Goal: Task Accomplishment & Management: Manage account settings

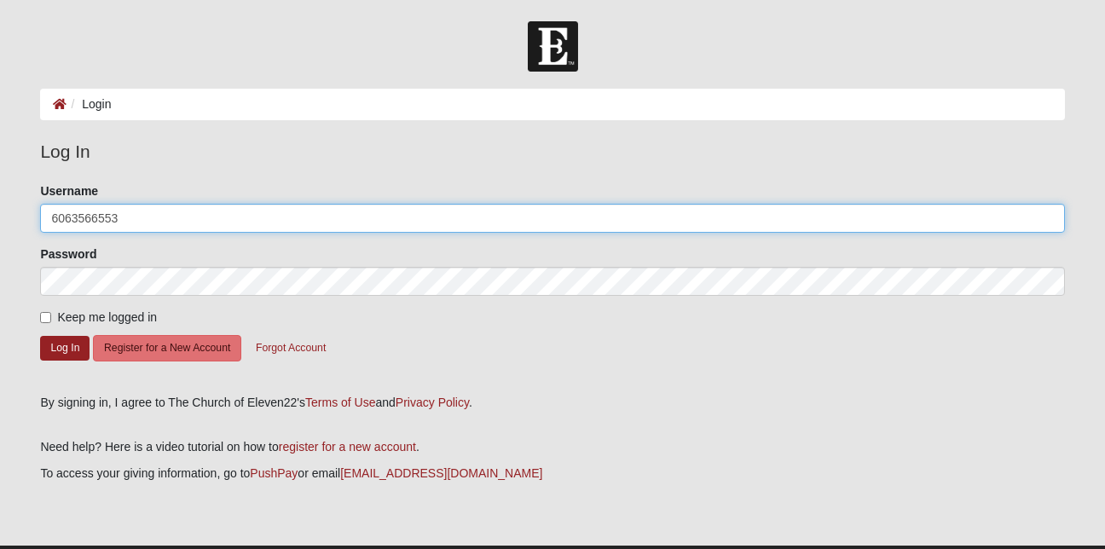
click at [116, 218] on input "6063566553" at bounding box center [552, 218] width 1024 height 29
type input "6"
type input "AClayton_55"
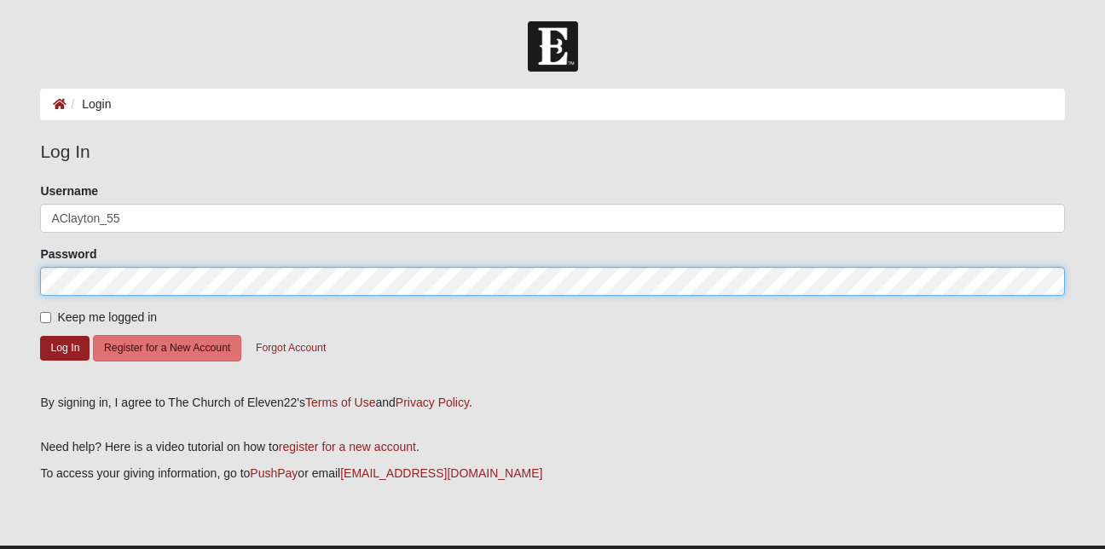
click at [14, 280] on form "Log In Login Login Error Log In Please correct the following: Username AClayton…" at bounding box center [552, 305] width 1105 height 568
click at [40, 336] on button "Log In" at bounding box center [64, 348] width 49 height 25
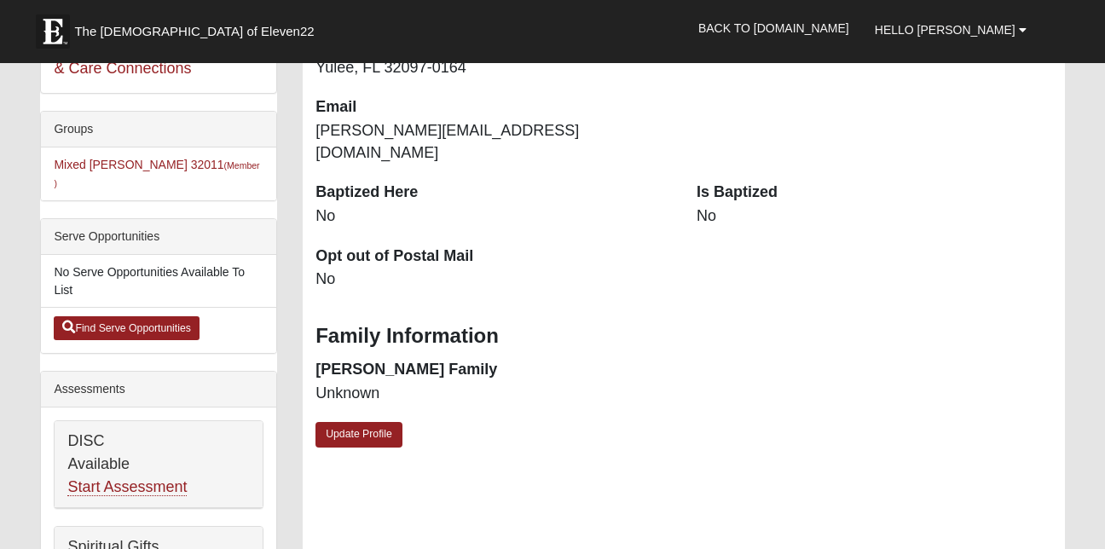
scroll to position [384, 0]
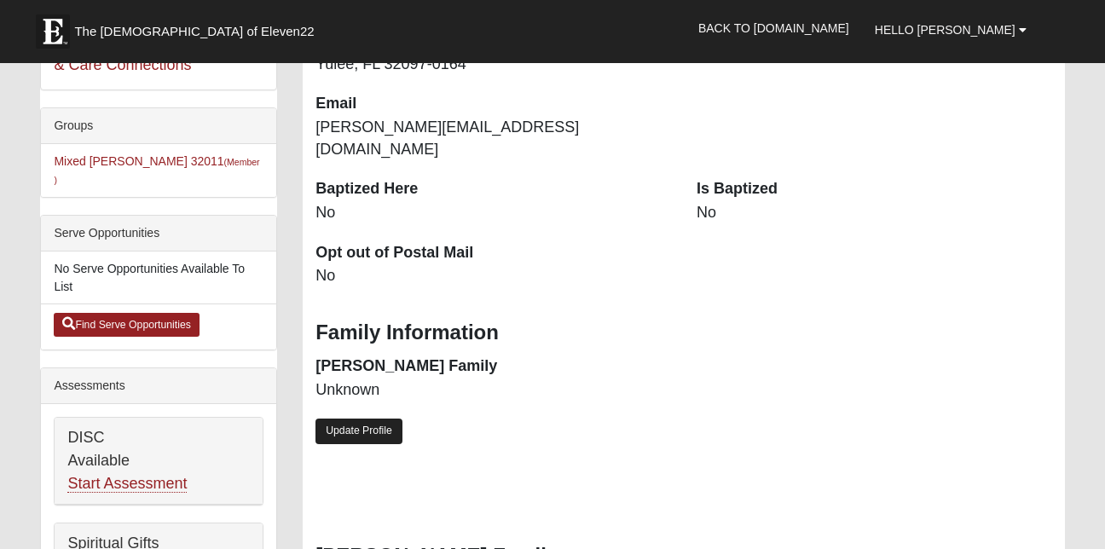
click at [391, 419] on link "Update Profile" at bounding box center [359, 431] width 87 height 25
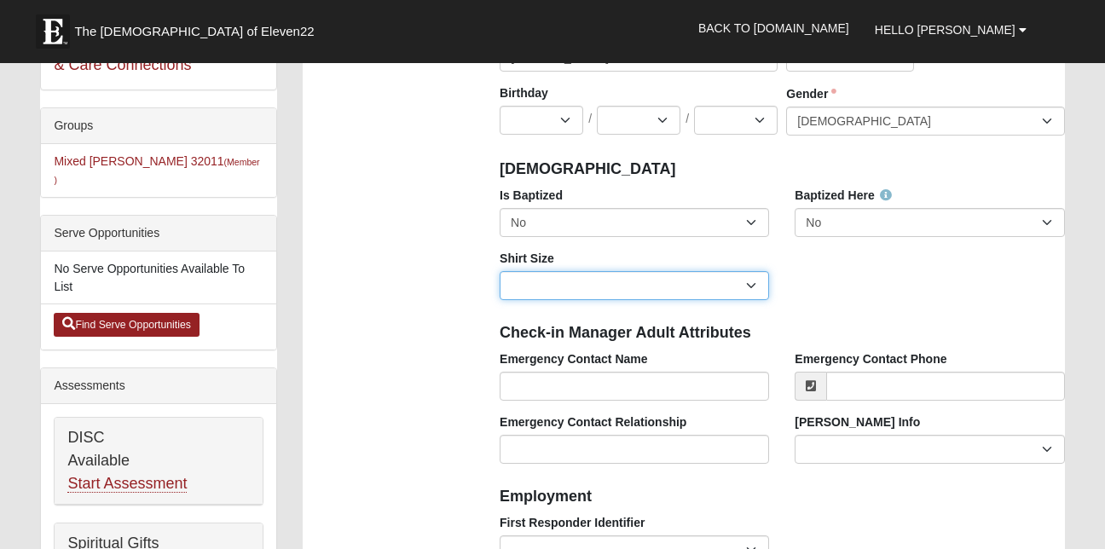
click at [757, 291] on select "Adult Small Adult Medium Adult Large Adult XL Adult XXL Adult 3XL Adult 4XL You…" at bounding box center [635, 285] width 270 height 29
select select "Adult Medium"
click at [500, 271] on select "Adult Small Adult Medium Adult Large Adult XL Adult XXL Adult 3XL Adult 4XL You…" at bounding box center [635, 285] width 270 height 29
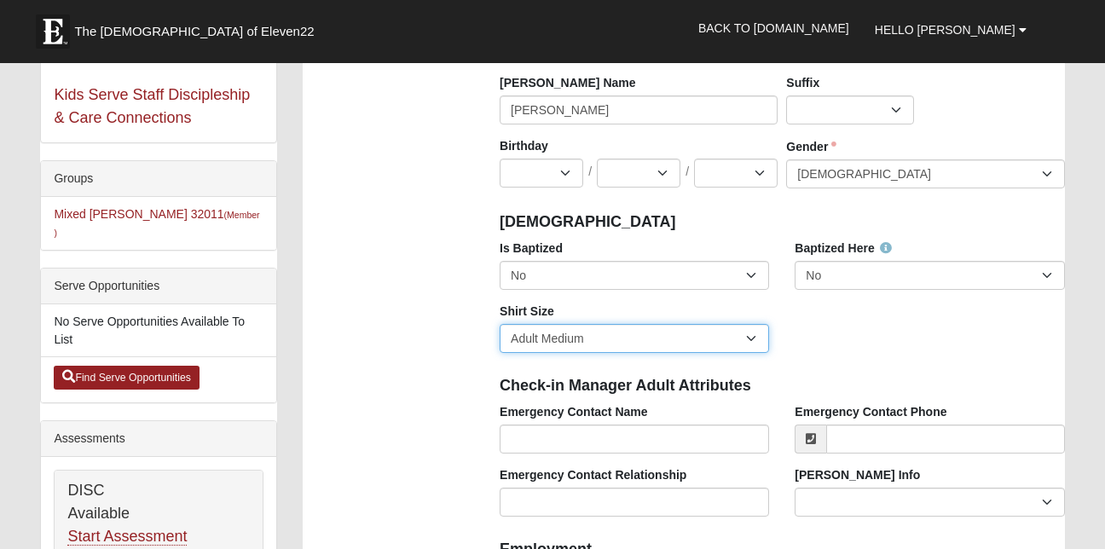
scroll to position [330, 0]
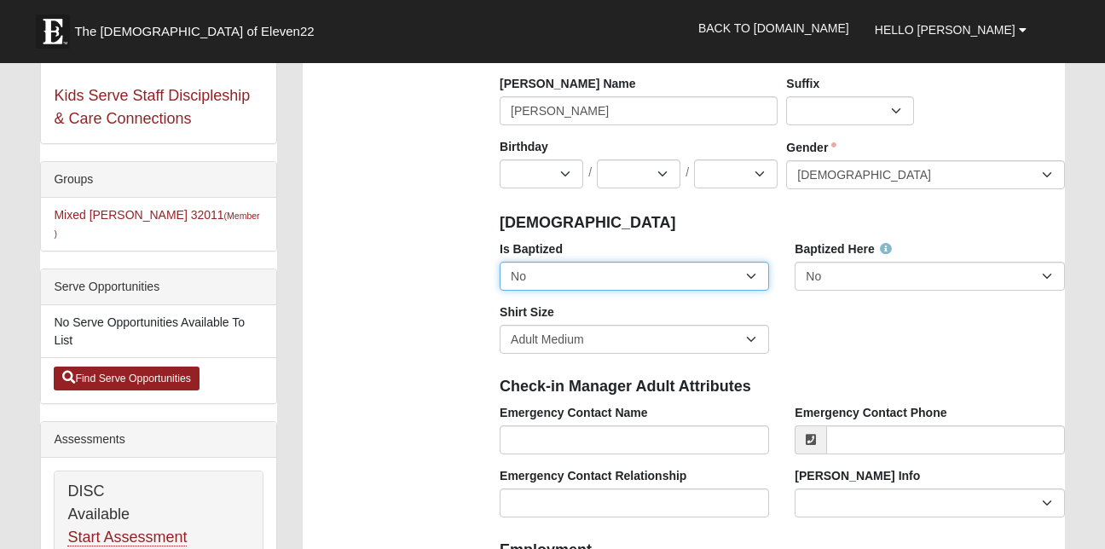
click at [754, 276] on select "No Yes" at bounding box center [635, 276] width 270 height 29
select select "True"
click at [500, 262] on select "No Yes" at bounding box center [635, 276] width 270 height 29
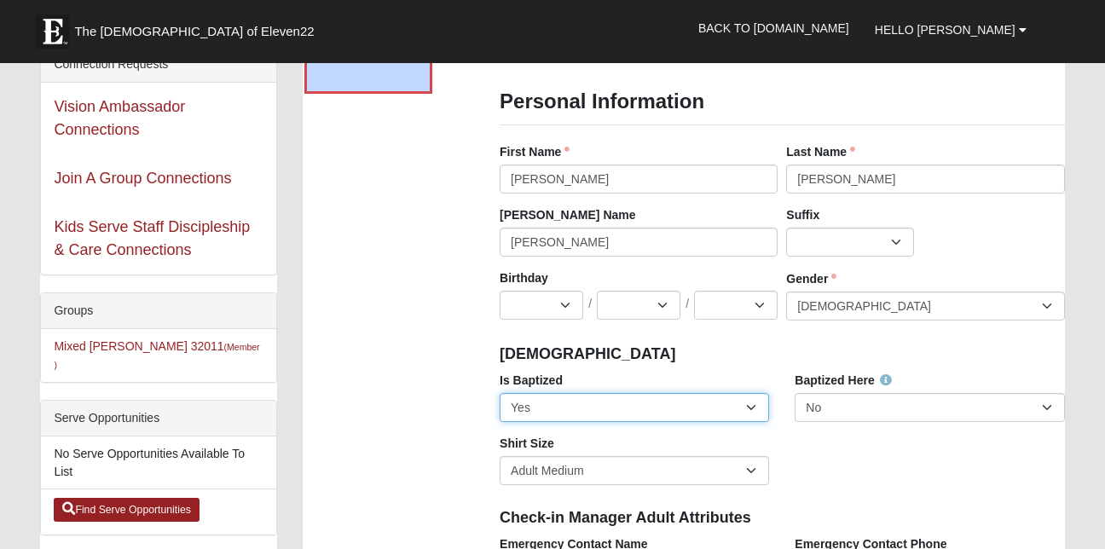
scroll to position [198, 0]
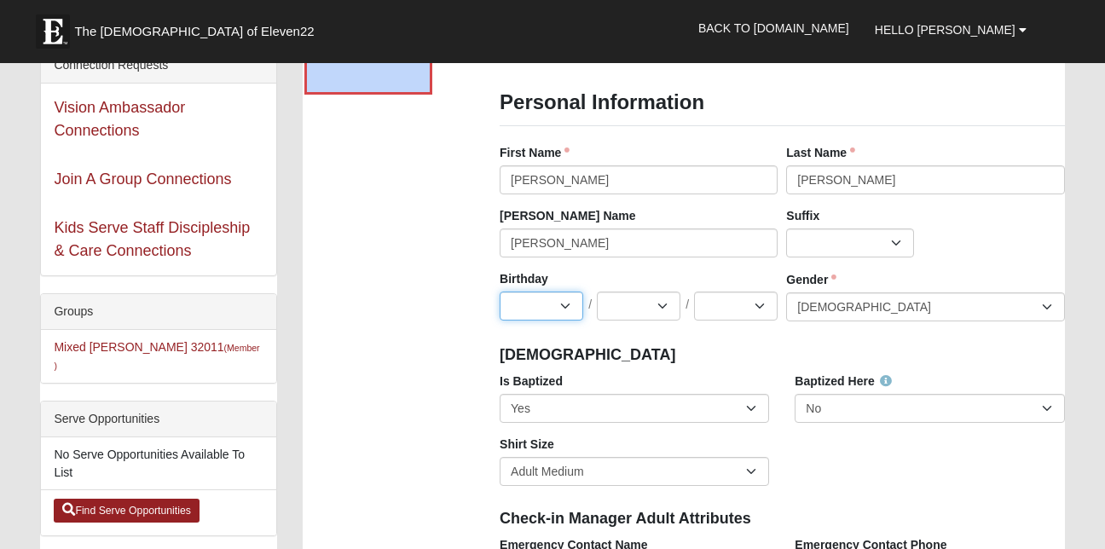
click at [565, 304] on select "Jan Feb Mar Apr May Jun Jul Aug Sep Oct Nov Dec" at bounding box center [542, 306] width 84 height 29
select select "11"
click at [500, 292] on select "Jan Feb Mar Apr May Jun Jul Aug Sep Oct Nov Dec" at bounding box center [542, 306] width 84 height 29
click at [663, 307] on select "1 2 3 4 5 6 7 8 9 10 11 12 13 14 15 16 17 18 19 20 21 22 23 24 25 26 27 28 29 3…" at bounding box center [639, 306] width 84 height 29
select select "3"
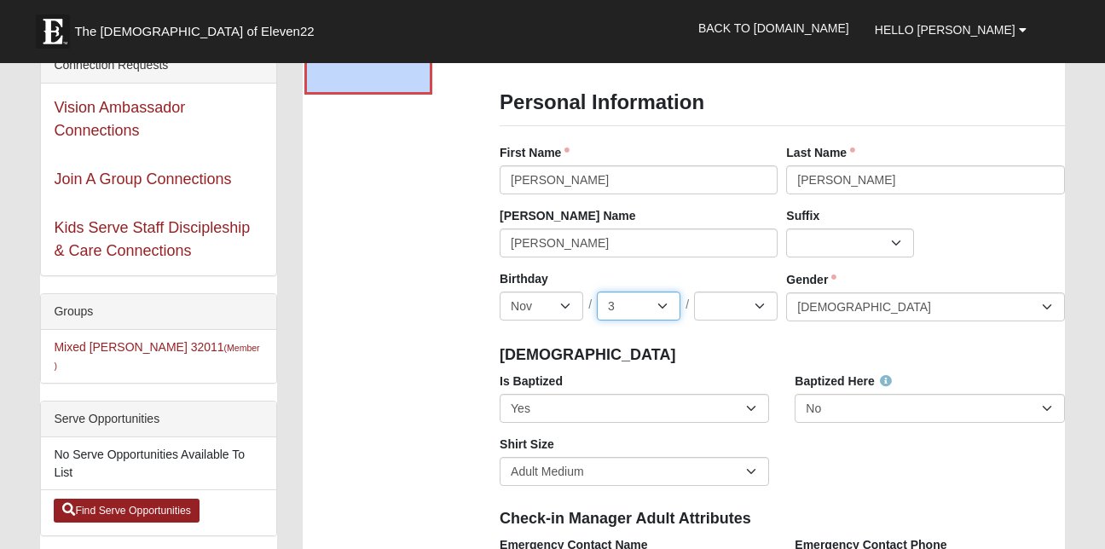
click at [597, 292] on select "1 2 3 4 5 6 7 8 9 10 11 12 13 14 15 16 17 18 19 20 21 22 23 24 25 26 27 28 29 3…" at bounding box center [639, 306] width 84 height 29
click at [760, 303] on select "2025 2024 2023 2022 2021 2020 2019 2018 2017 2016 2015 2014 2013 2012 2011 2010…" at bounding box center [736, 306] width 84 height 29
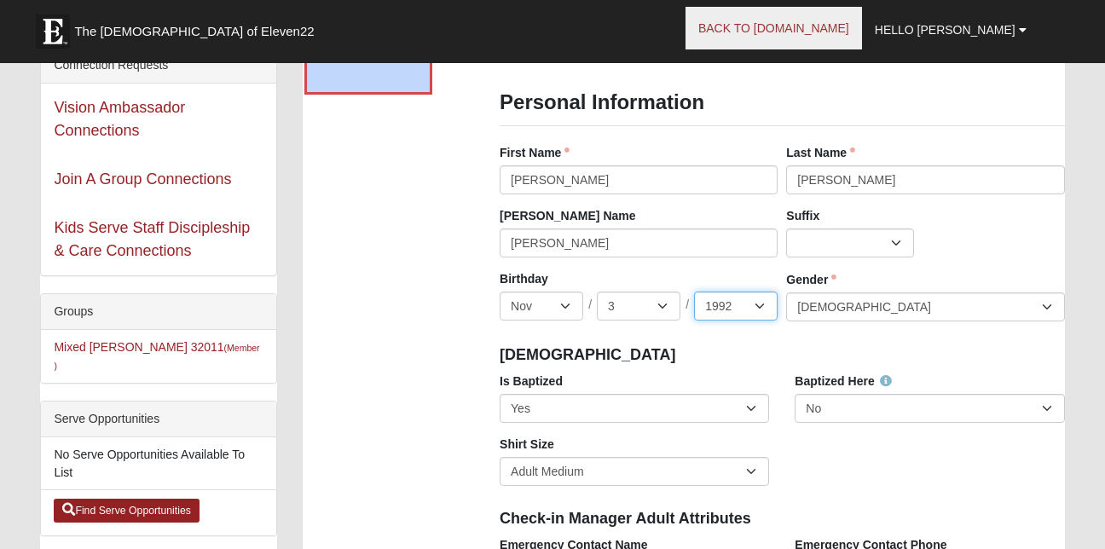
click at [694, 292] on select "2025 2024 2023 2022 2021 2020 2019 2018 2017 2016 2015 2014 2013 2012 2011 2010…" at bounding box center [736, 306] width 84 height 29
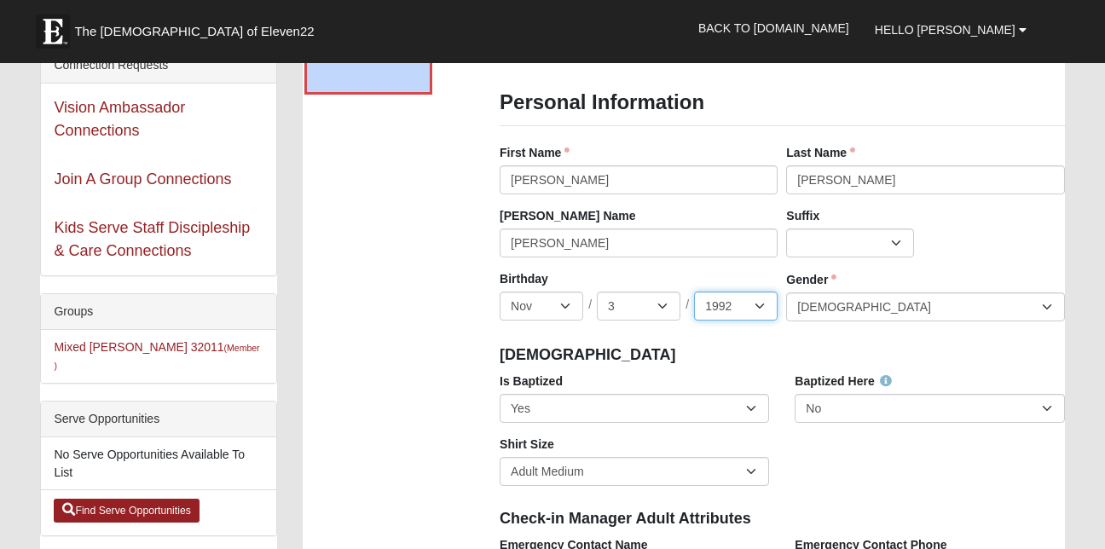
click at [757, 306] on select "2025 2024 2023 2022 2021 2020 2019 2018 2017 2016 2015 2014 2013 2012 2011 2010…" at bounding box center [736, 306] width 84 height 29
select select "1955"
click at [694, 292] on select "2025 2024 2023 2022 2021 2020 2019 2018 2017 2016 2015 2014 2013 2012 2011 2010…" at bounding box center [736, 306] width 84 height 29
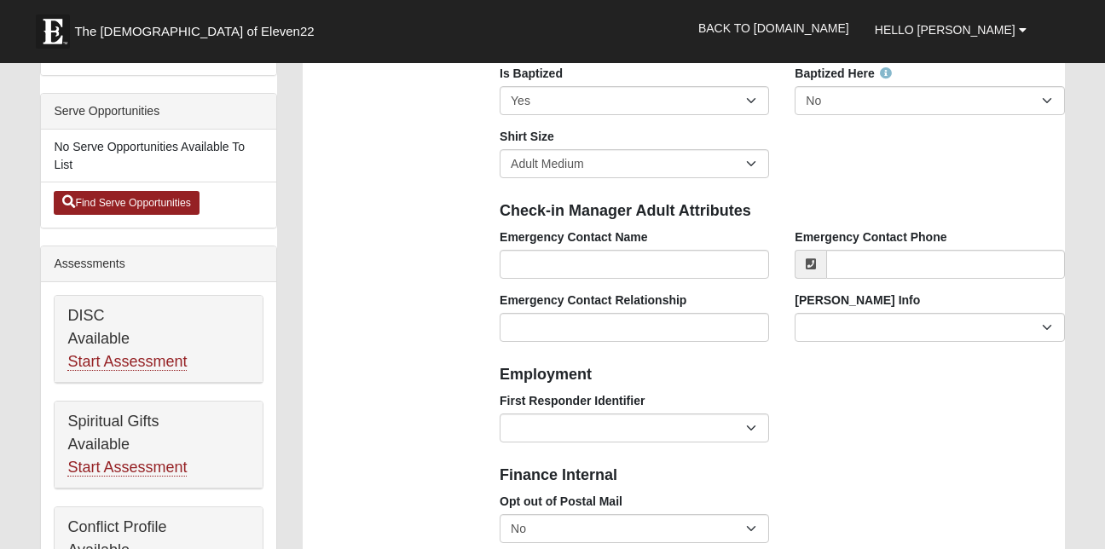
scroll to position [507, 0]
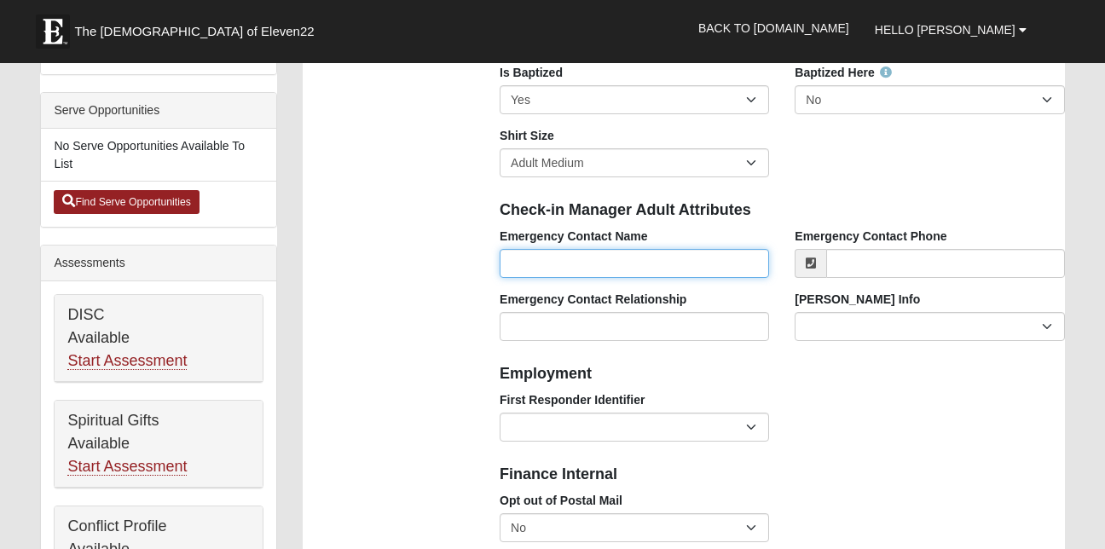
click at [527, 265] on input "Emergency Contact Name" at bounding box center [635, 263] width 270 height 29
type input "Clarence G Clayton III"
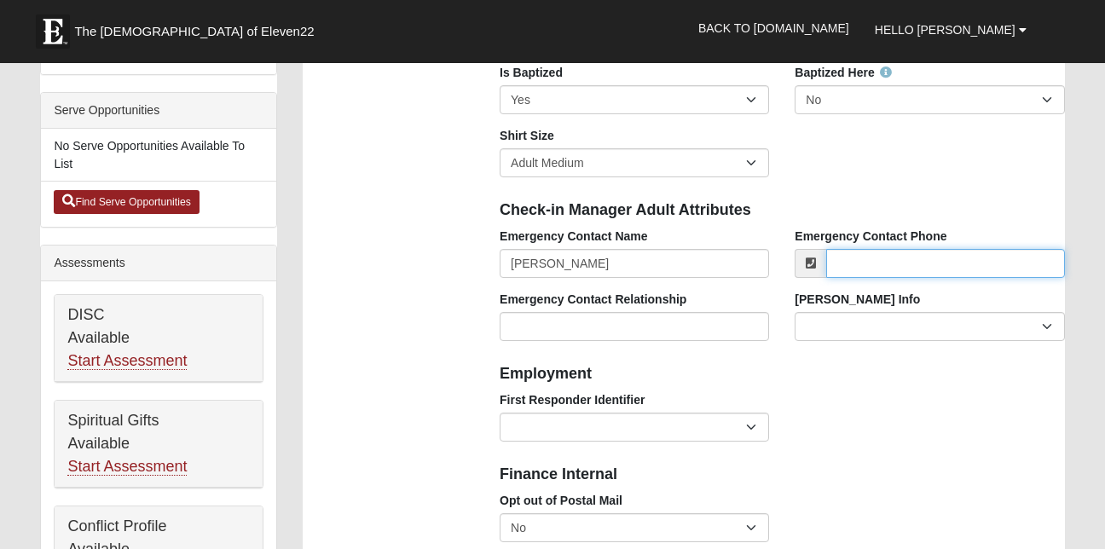
type input "6063566553"
select select "KY"
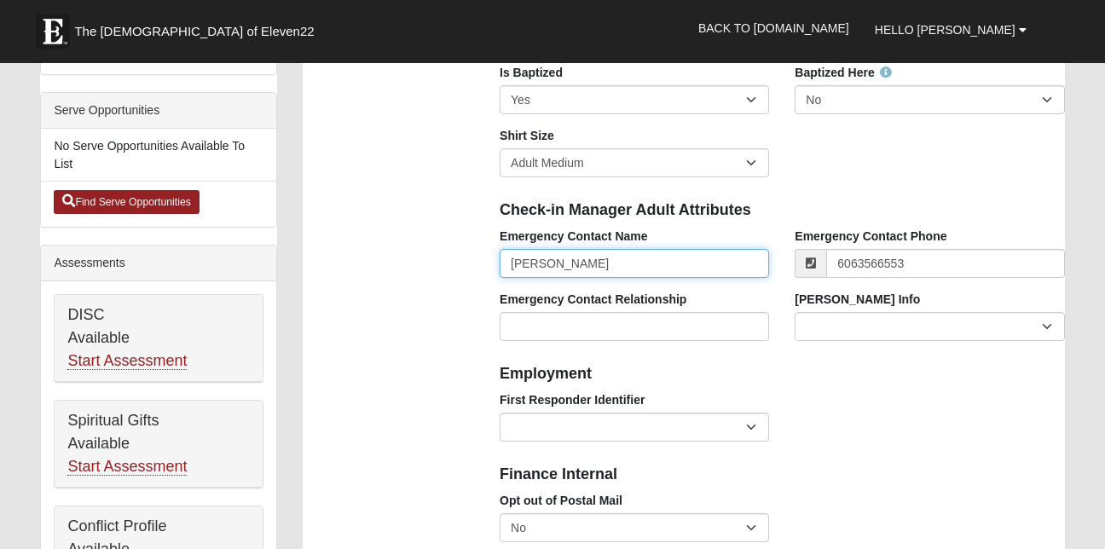
type input "(606) 356-6553"
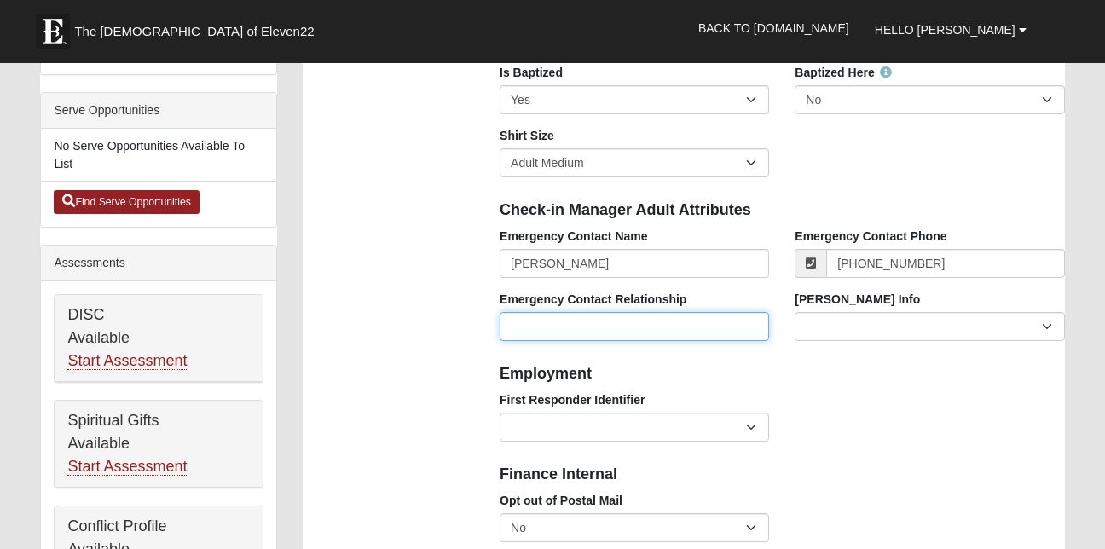
click at [624, 328] on input "Emergency Contact Relationship" at bounding box center [635, 326] width 270 height 29
click at [536, 326] on input "Emergency Contact Relationship" at bounding box center [635, 326] width 270 height 29
type input "Husband"
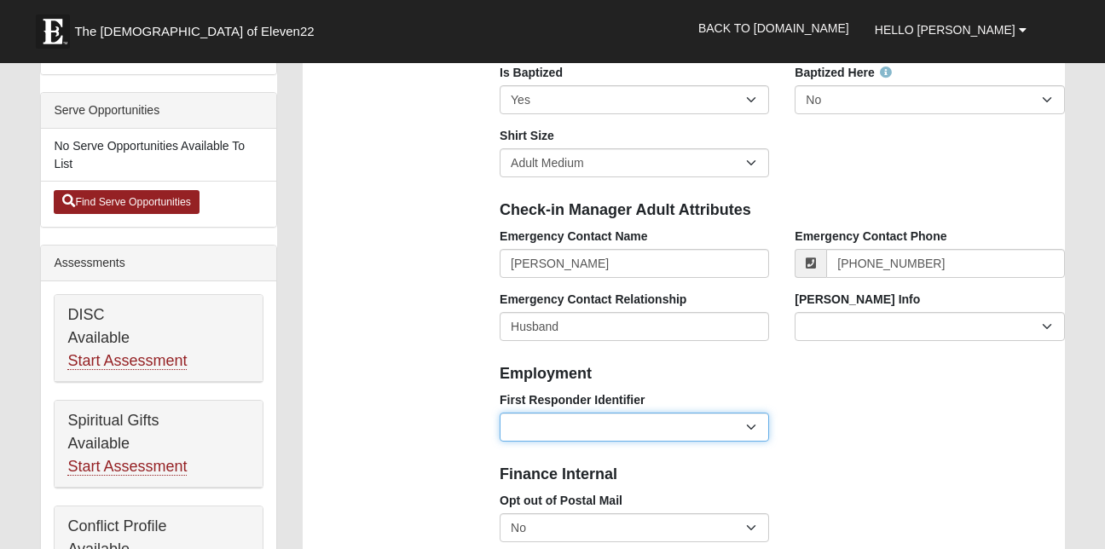
click at [753, 430] on select "EMT | Paramedic | Medical Firefighter | Fire Department Police Officer | Sherif…" at bounding box center [635, 427] width 270 height 29
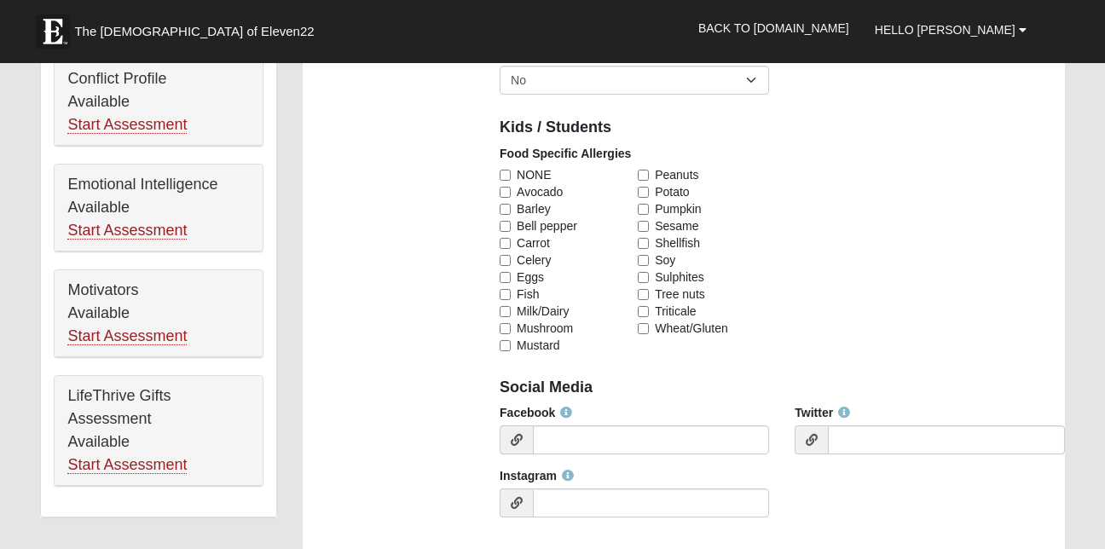
scroll to position [955, 0]
click at [505, 291] on input "Fish" at bounding box center [505, 293] width 11 height 11
checkbox input "true"
click at [640, 241] on input "Shellfish" at bounding box center [643, 242] width 11 height 11
checkbox input "true"
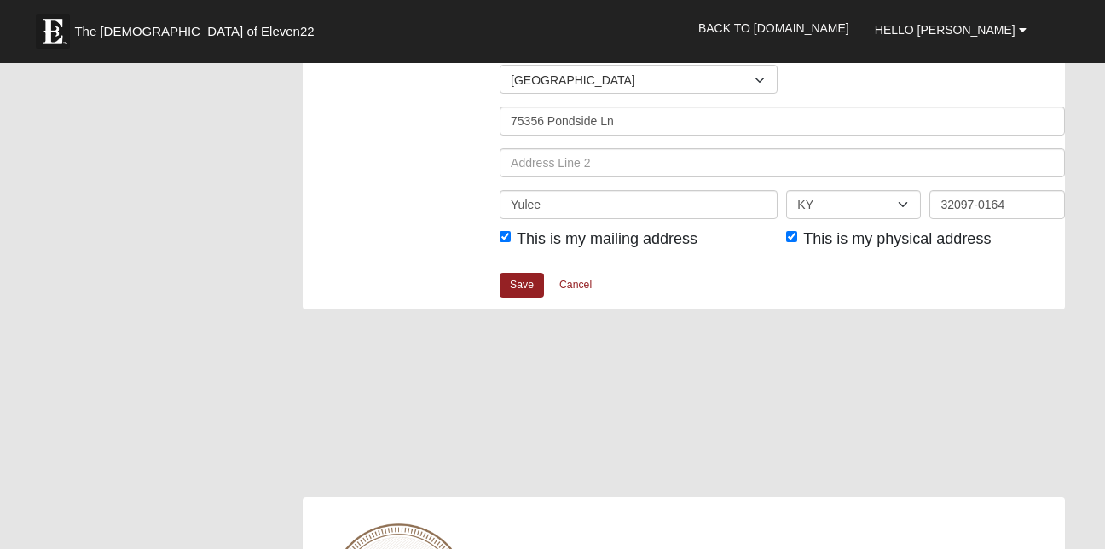
scroll to position [2179, 0]
click at [527, 285] on link "Save" at bounding box center [522, 284] width 44 height 25
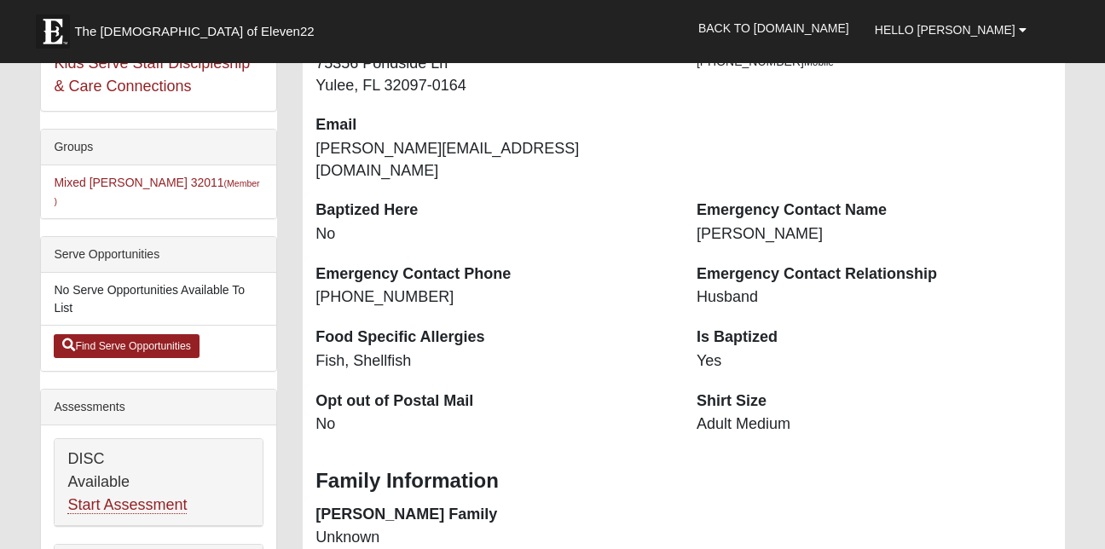
scroll to position [370, 0]
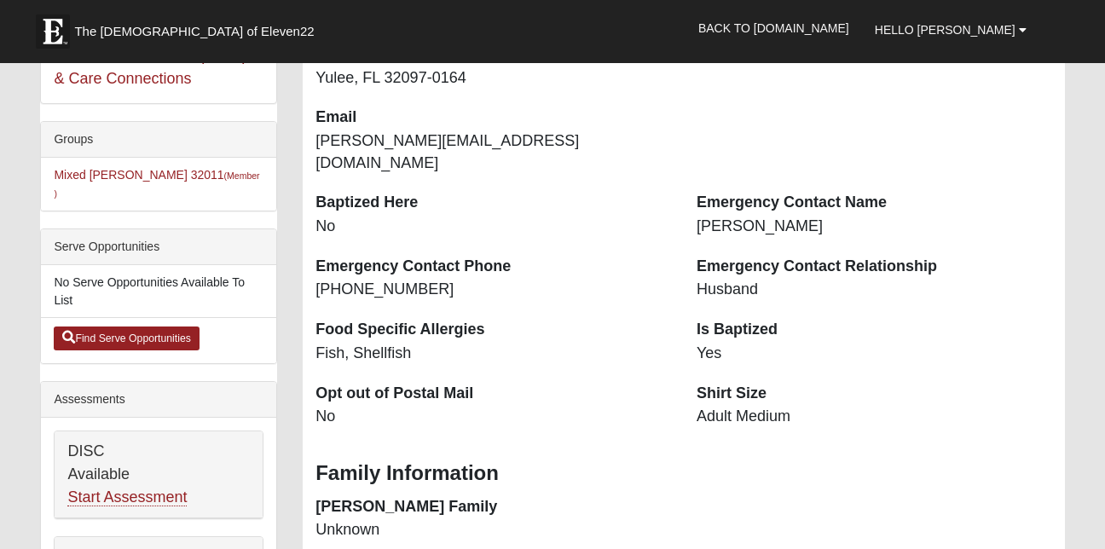
click at [124, 229] on div "Serve Opportunities" at bounding box center [158, 247] width 235 height 36
click at [166, 327] on link "Find Serve Opportunities" at bounding box center [127, 339] width 146 height 24
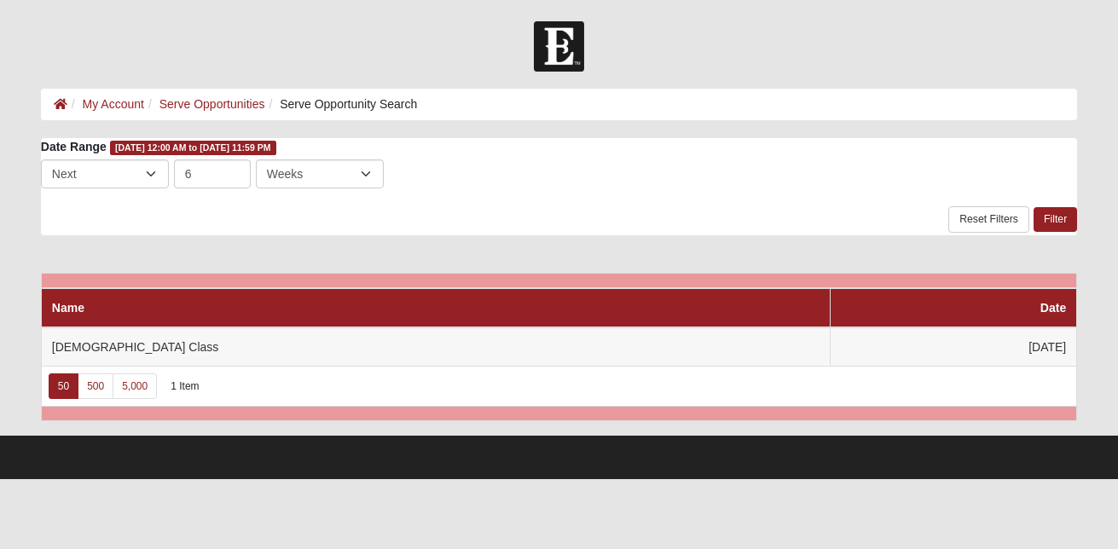
click at [354, 105] on li "Serve Opportunity Search" at bounding box center [340, 105] width 153 height 18
click at [252, 103] on link "Serve Opportunities" at bounding box center [212, 104] width 106 height 14
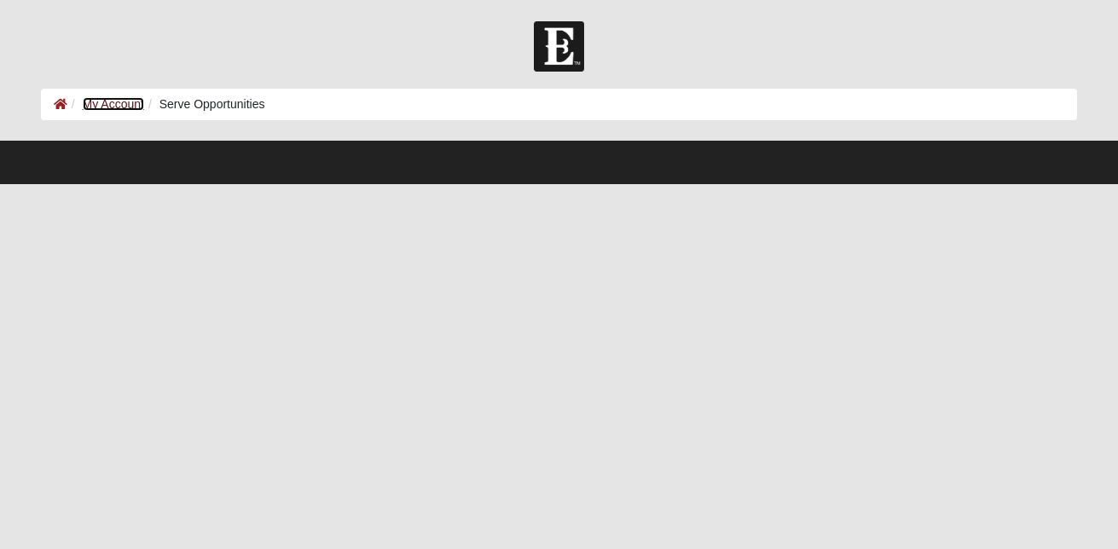
click at [119, 103] on link "My Account" at bounding box center [113, 104] width 61 height 14
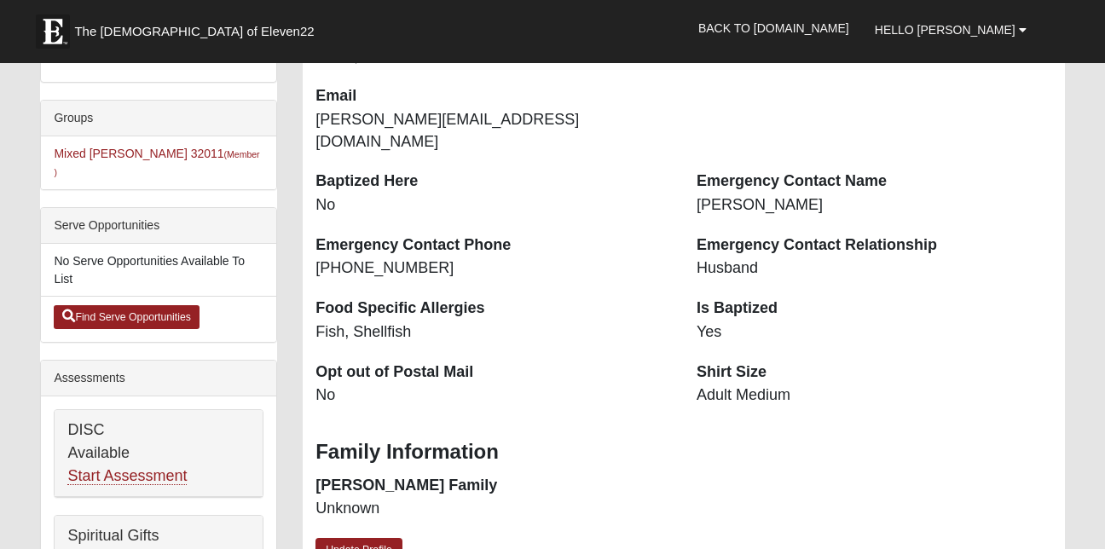
scroll to position [402, 0]
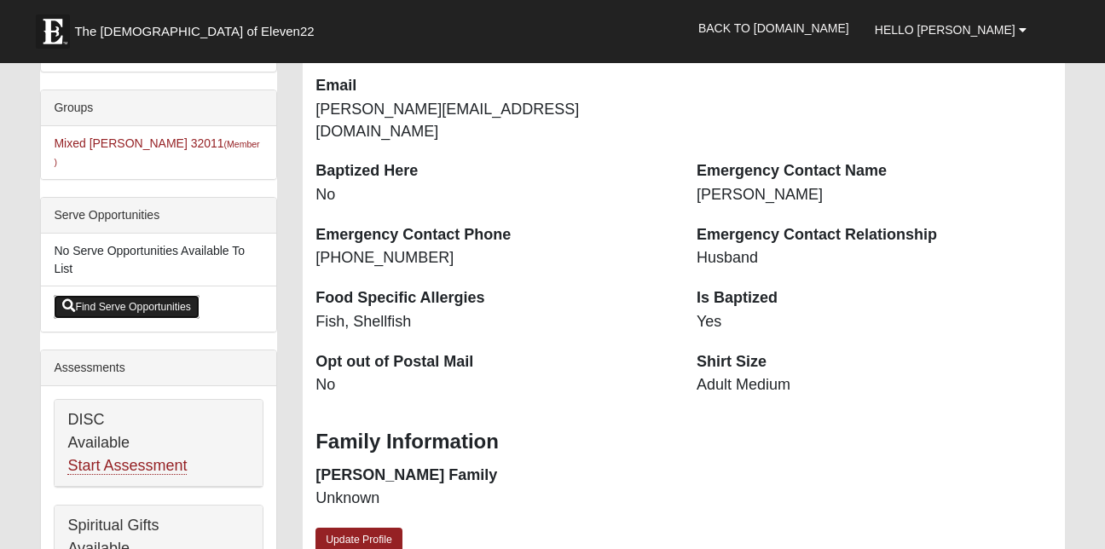
click at [119, 295] on link "Find Serve Opportunities" at bounding box center [127, 307] width 146 height 24
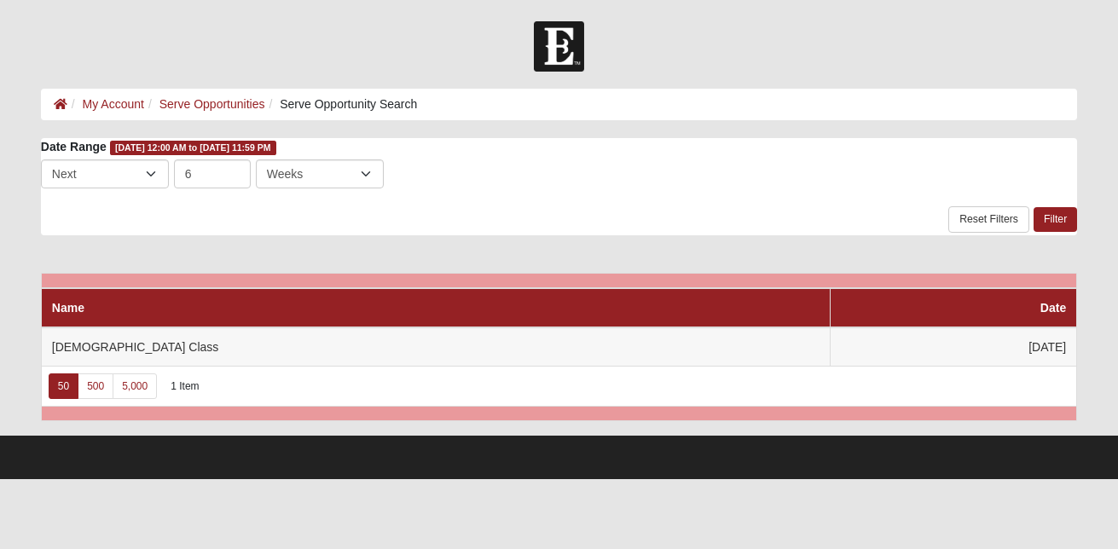
click at [330, 108] on li "Serve Opportunity Search" at bounding box center [340, 105] width 153 height 18
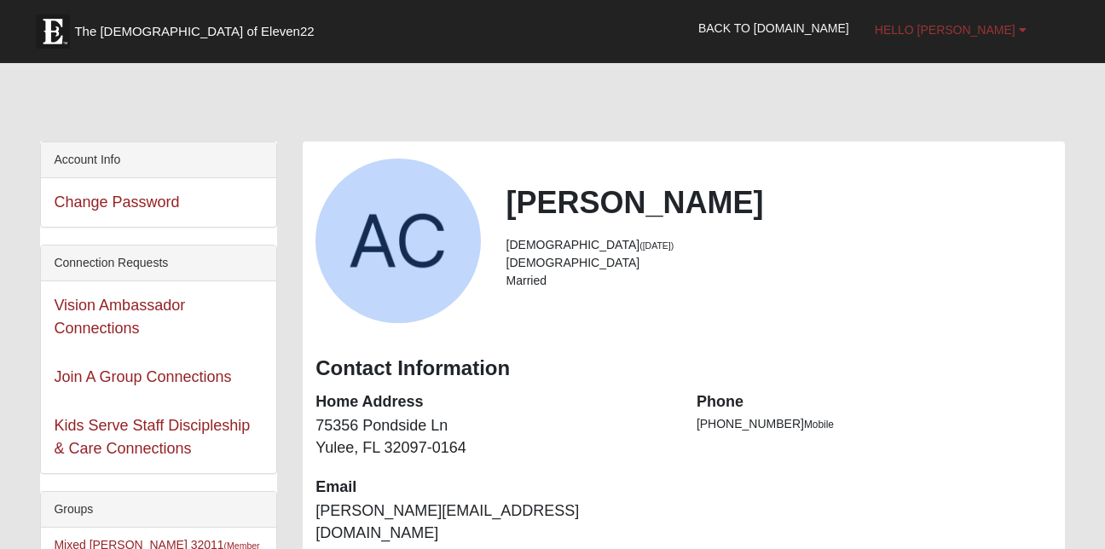
click at [1015, 29] on span "Hello [PERSON_NAME]" at bounding box center [945, 30] width 141 height 14
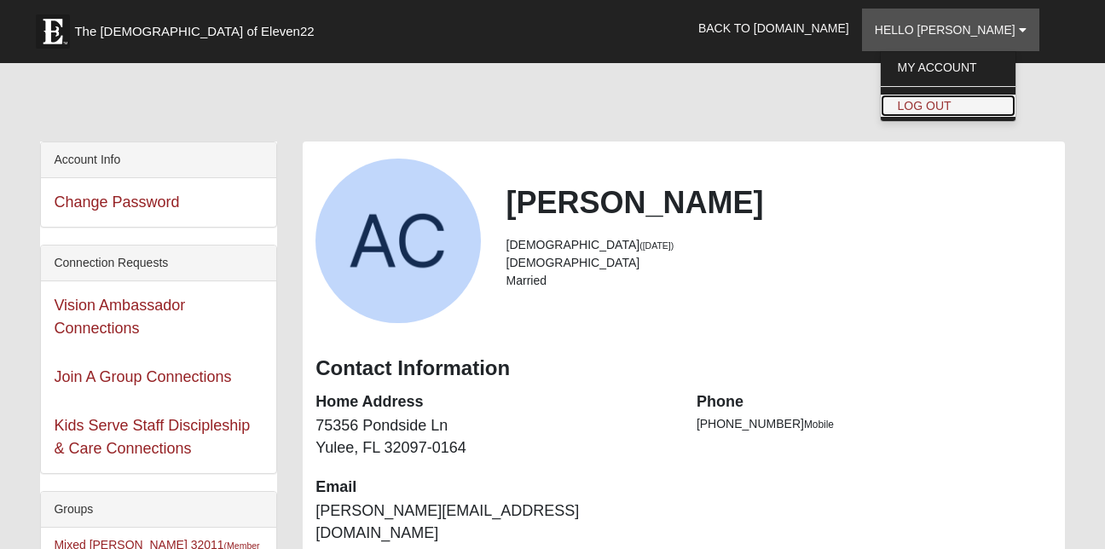
click at [977, 105] on link "Log Out" at bounding box center [948, 106] width 135 height 22
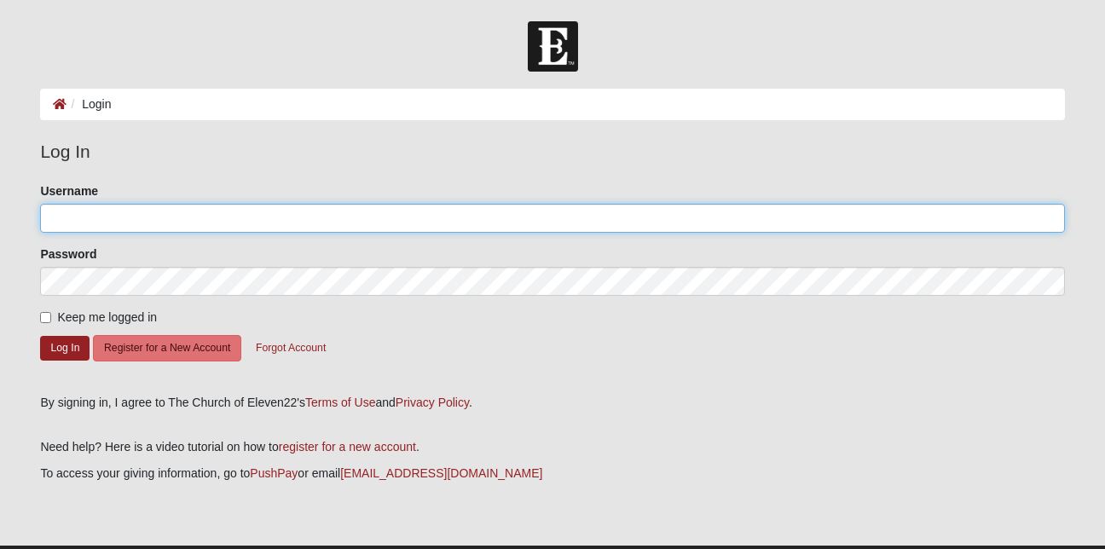
type input "6063566553"
drag, startPoint x: 118, startPoint y: 217, endPoint x: 49, endPoint y: 217, distance: 69.1
click at [49, 217] on input "6063566553" at bounding box center [552, 218] width 1024 height 29
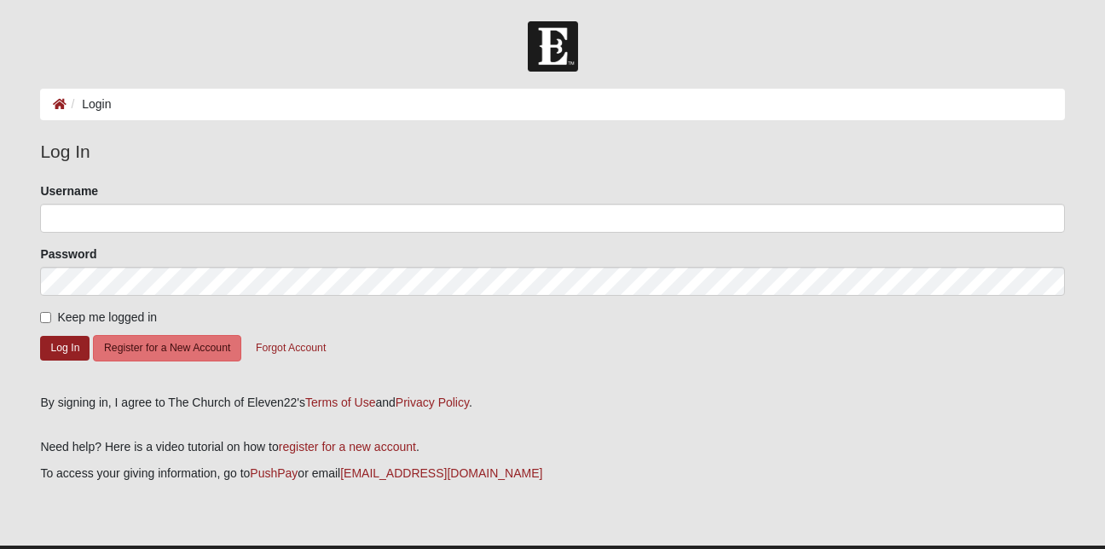
click at [436, 264] on div "Password" at bounding box center [552, 271] width 1024 height 50
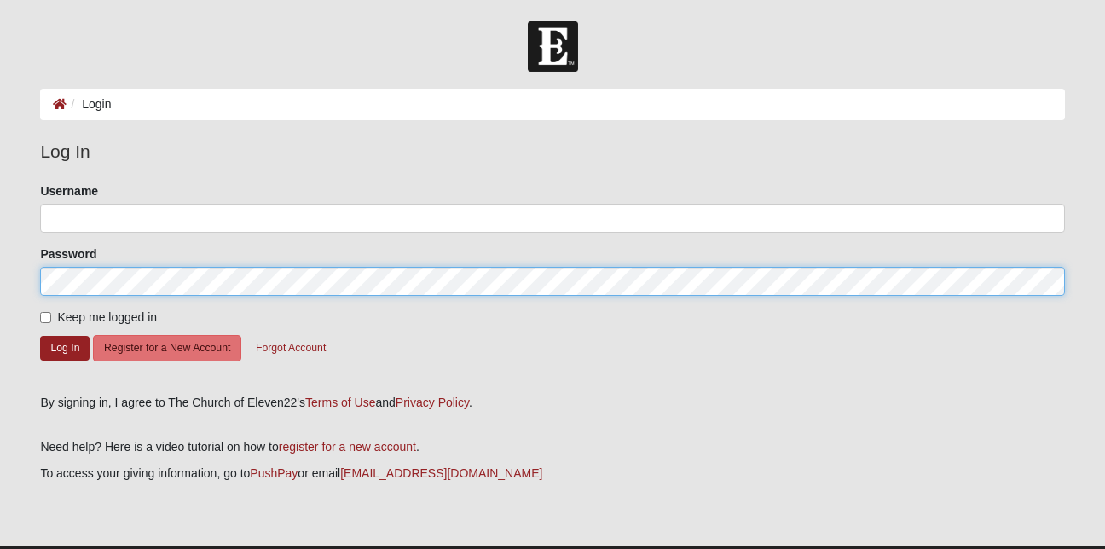
click at [3, 261] on form "Log In Login Login Error Log In Please correct the following: Username Password…" at bounding box center [552, 305] width 1105 height 568
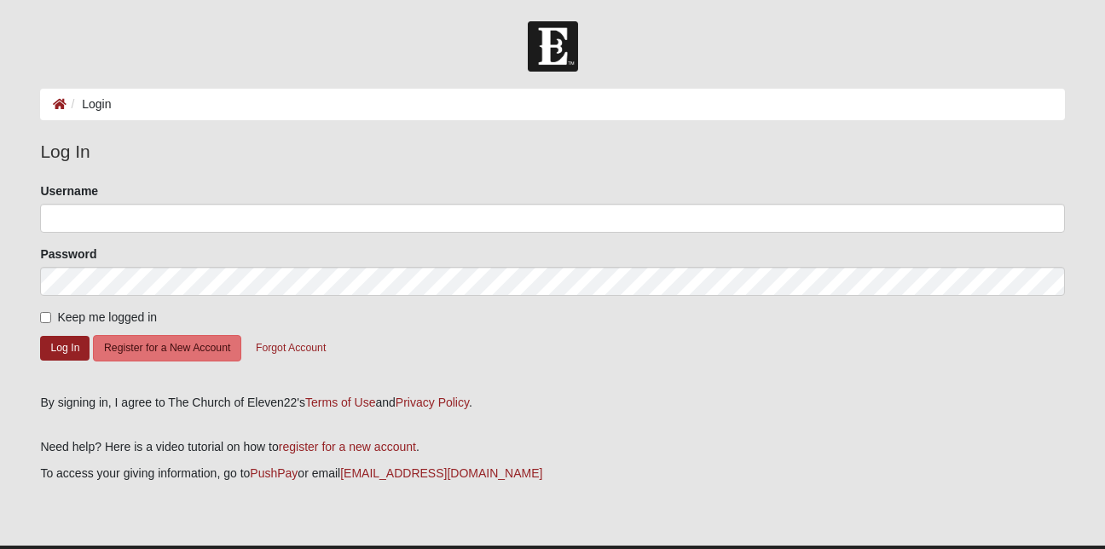
click at [431, 351] on form "Please correct the following: Username Password Keep me logged in Log In Regist…" at bounding box center [552, 283] width 1024 height 200
